Goal: Find specific page/section: Find specific page/section

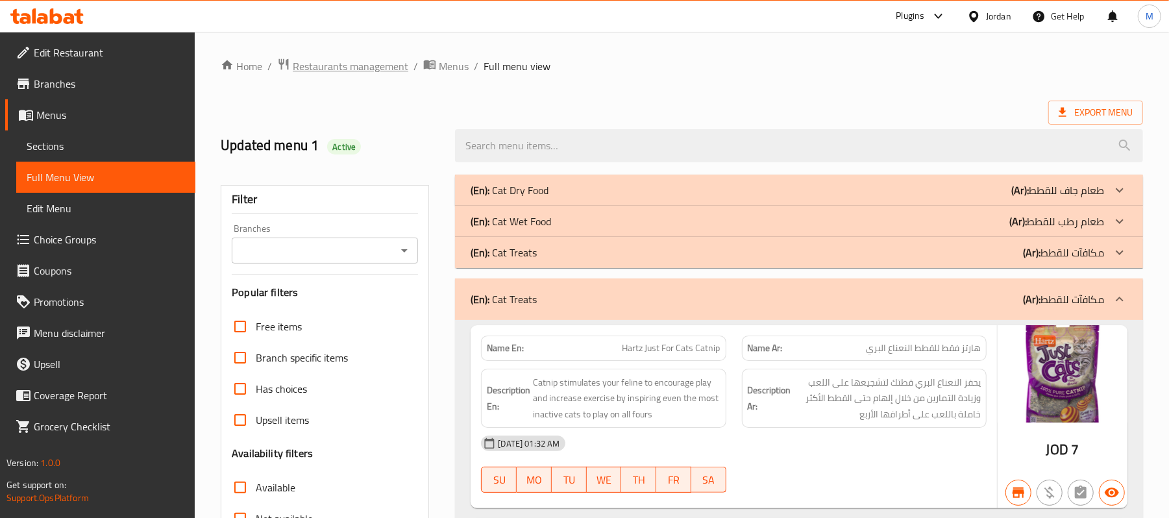
click at [347, 74] on span "Restaurants management" at bounding box center [351, 66] width 116 height 16
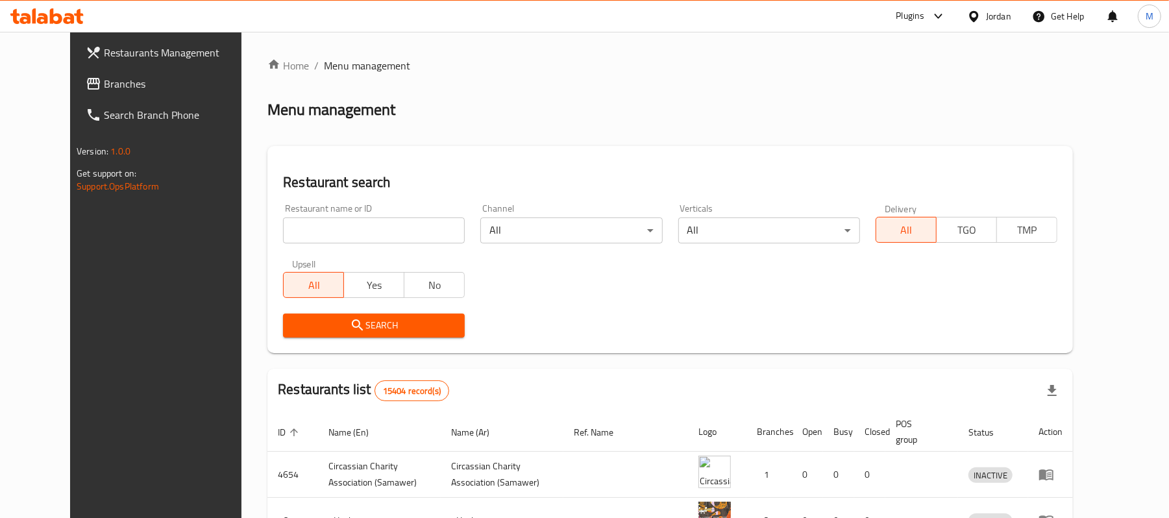
click at [992, 4] on div "Jordan" at bounding box center [989, 16] width 65 height 31
click at [1001, 18] on div "Jordan" at bounding box center [998, 16] width 25 height 14
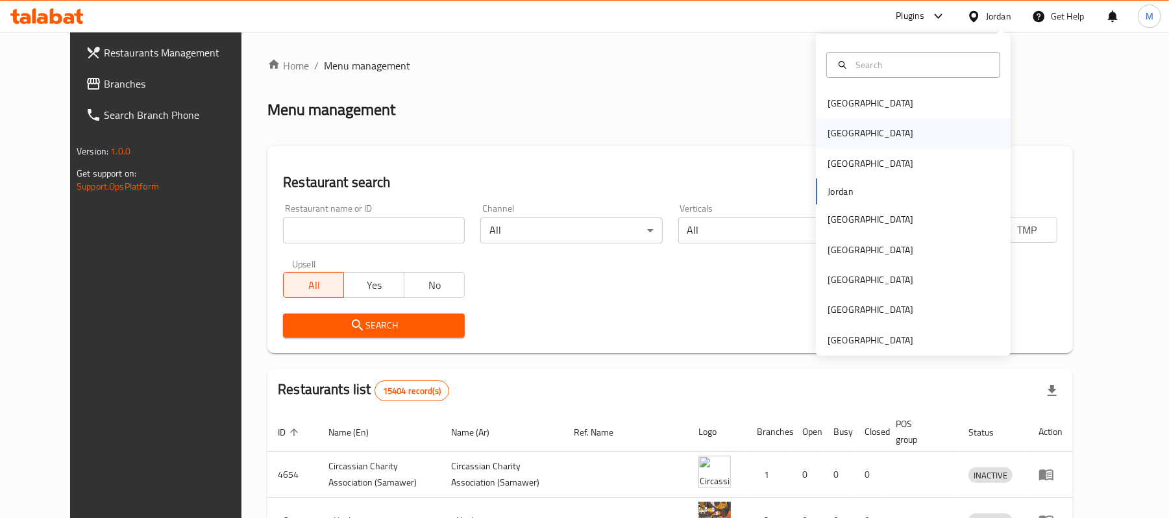
click at [866, 131] on div "[GEOGRAPHIC_DATA]" at bounding box center [913, 133] width 195 height 30
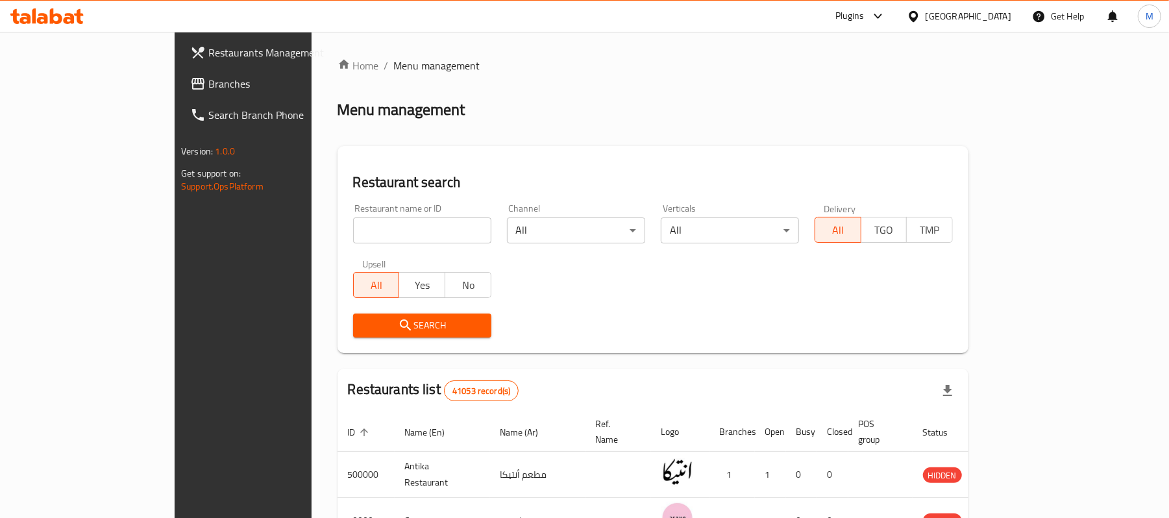
click at [345, 245] on div "Restaurant name or ID Restaurant name or ID" at bounding box center [422, 223] width 154 height 55
click at [353, 230] on input "search" at bounding box center [422, 231] width 138 height 26
paste input "510908"
type input "510908"
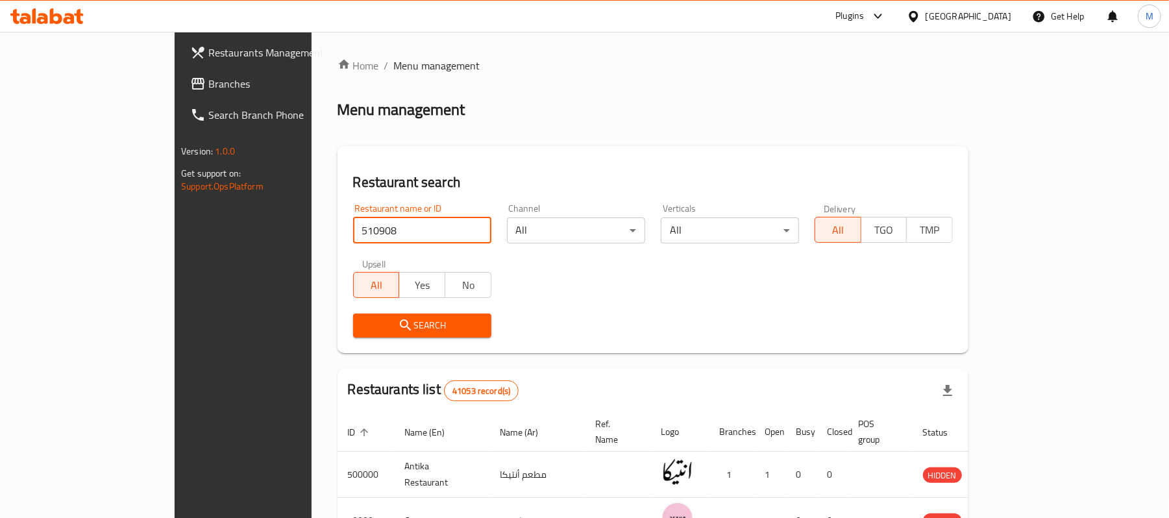
click button "Search" at bounding box center [422, 326] width 138 height 24
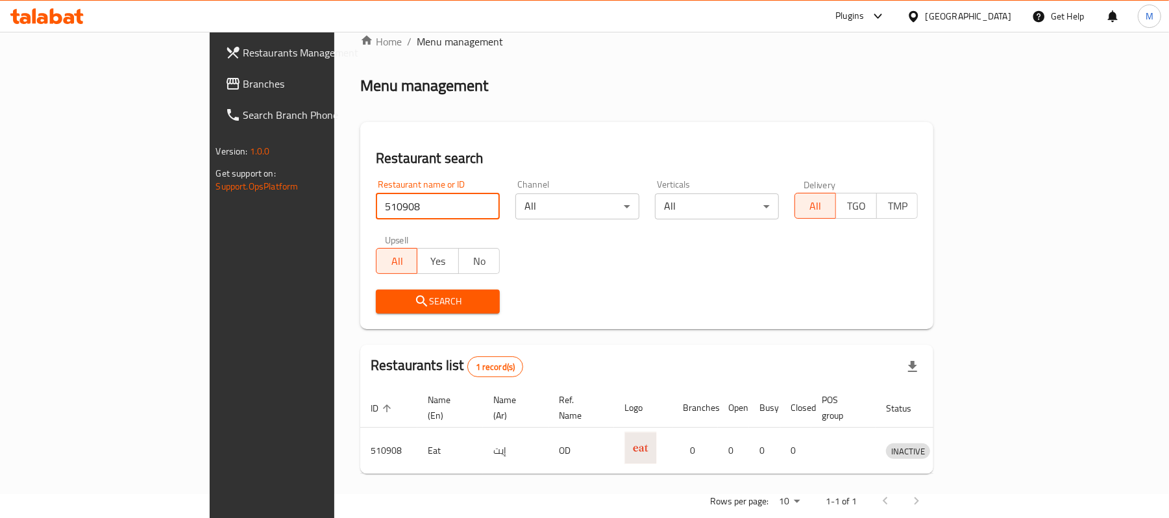
scroll to position [36, 0]
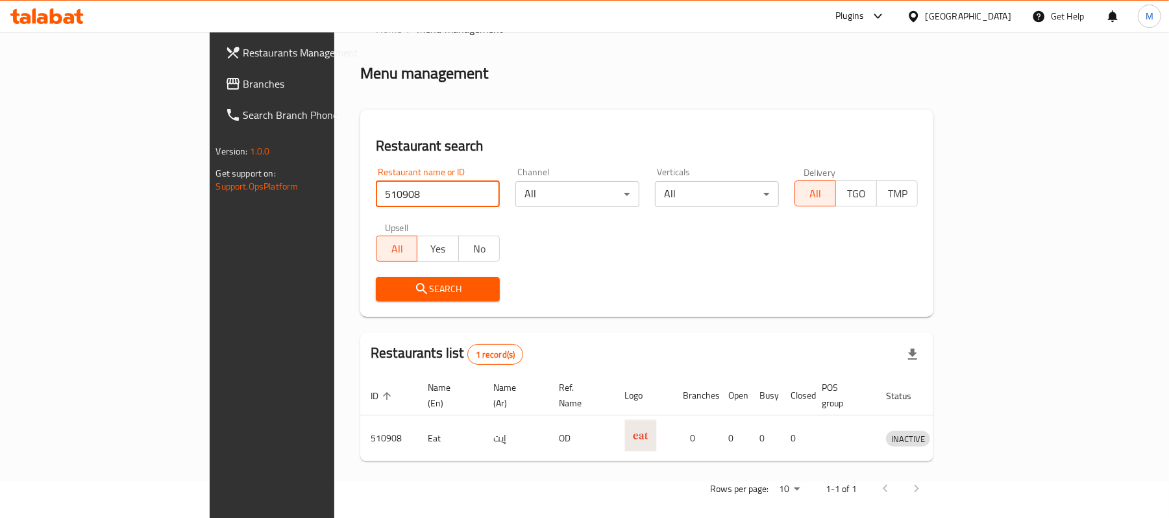
click at [243, 81] on span "Branches" at bounding box center [318, 84] width 151 height 16
